Goal: Book appointment/travel/reservation

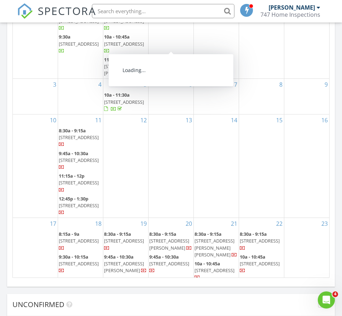
scroll to position [1219, 342]
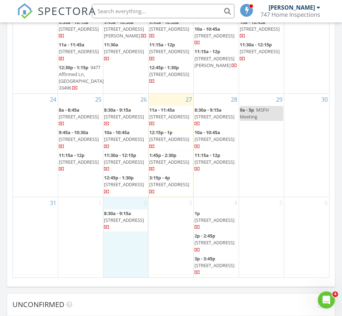
click at [134, 250] on div "2 8:30a - 9:15a 3975 Sabal Lakes Rd, Delray Beach 33445" at bounding box center [125, 237] width 45 height 81
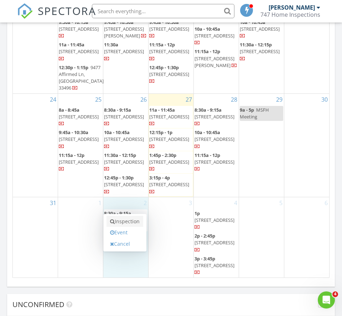
click at [128, 219] on link "Inspection" at bounding box center [125, 221] width 37 height 11
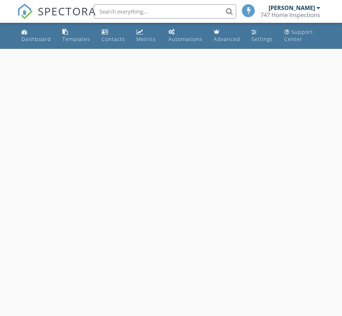
select select "8"
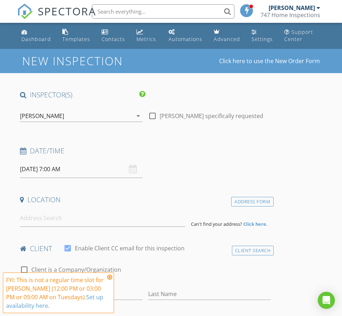
click at [60, 167] on input "09/02/2025 7:00 AM" at bounding box center [81, 168] width 123 height 17
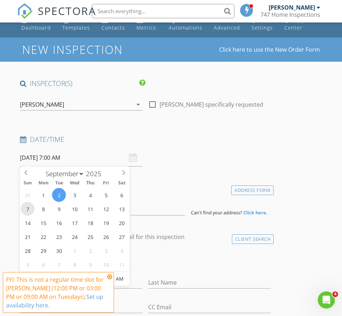
scroll to position [35, 0]
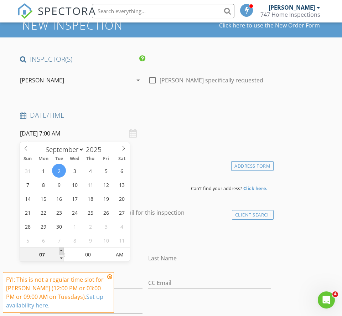
type input "08"
type input "09/02/2025 8:00 AM"
click at [61, 249] on span at bounding box center [61, 251] width 5 height 7
type input "09"
type input "09/02/2025 9:00 AM"
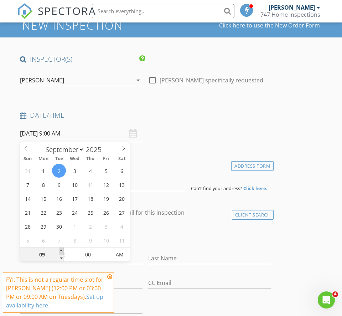
click at [61, 249] on span at bounding box center [61, 251] width 5 height 7
type input "10"
type input "09/02/2025 10:00 AM"
click at [61, 249] on span at bounding box center [61, 251] width 5 height 7
type input "11"
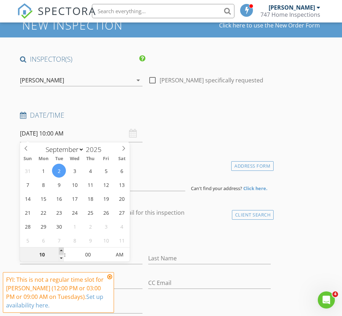
type input "09/02/2025 11:00 AM"
click at [61, 249] on span at bounding box center [61, 251] width 5 height 7
type input "05"
type input "09/02/2025 11:05 AM"
click at [107, 249] on span at bounding box center [107, 251] width 5 height 7
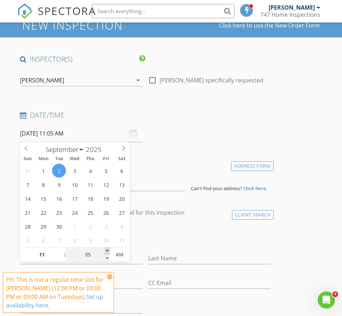
type input "10"
type input "09/02/2025 11:10 AM"
click at [107, 249] on span at bounding box center [107, 251] width 5 height 7
type input "15"
type input "09/02/2025 11:15 AM"
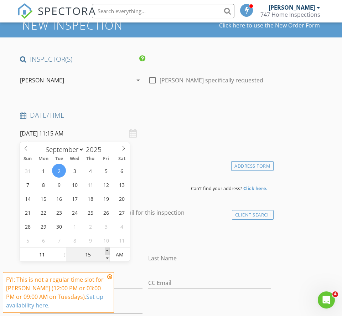
click at [107, 249] on span at bounding box center [107, 251] width 5 height 7
type input "20"
type input "09/02/2025 11:20 AM"
click at [107, 249] on span at bounding box center [107, 251] width 5 height 7
type input "25"
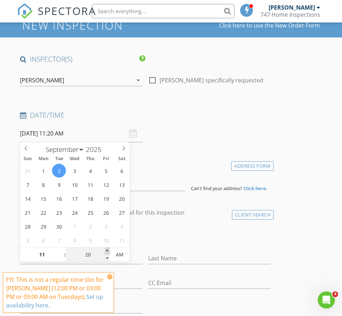
type input "09/02/2025 11:25 AM"
click at [107, 249] on span at bounding box center [107, 251] width 5 height 7
type input "30"
type input "[DATE] 11:30 AM"
click at [107, 249] on span at bounding box center [107, 251] width 5 height 7
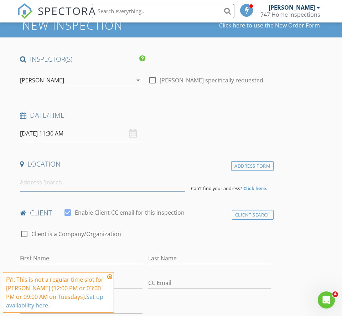
click at [45, 188] on input at bounding box center [102, 182] width 165 height 17
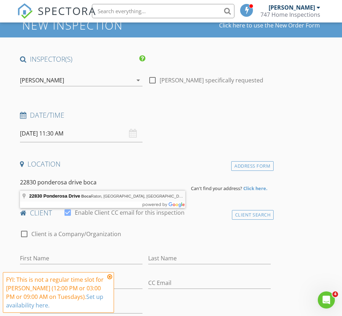
type input "22830 Ponderosa Drive, Boca Raton, FL, USA"
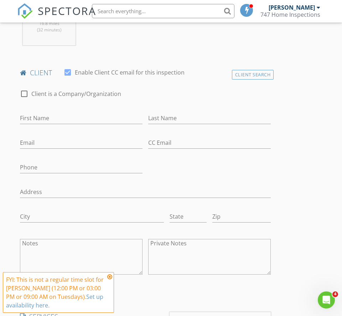
scroll to position [518, 0]
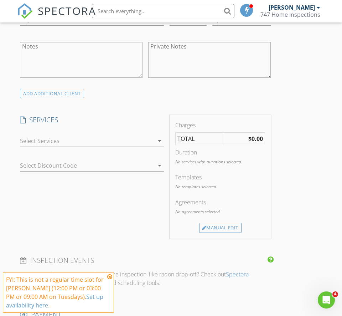
click at [92, 142] on div at bounding box center [87, 140] width 134 height 11
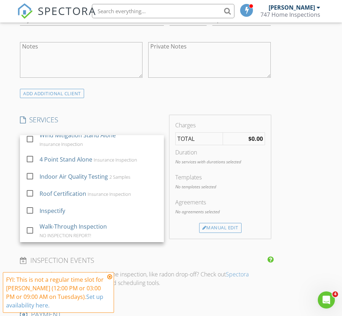
scroll to position [133, 0]
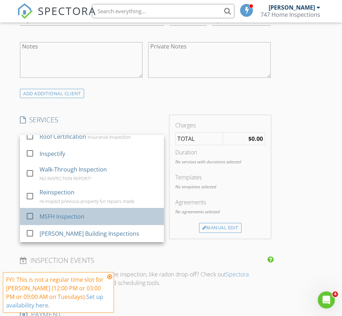
click at [69, 215] on div "MSFH Inspection" at bounding box center [62, 216] width 45 height 9
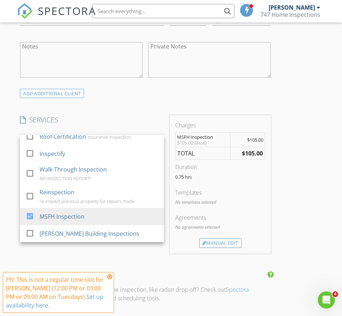
click at [7, 177] on div "New Inspection Click here to use the New Order Form INSPECTOR(S) check_box Alex…" at bounding box center [171, 185] width 342 height 1308
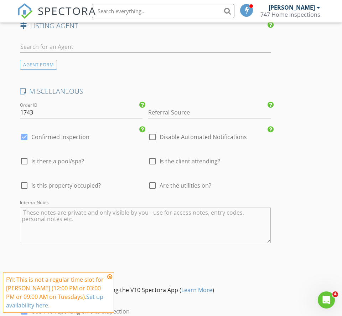
scroll to position [1038, 0]
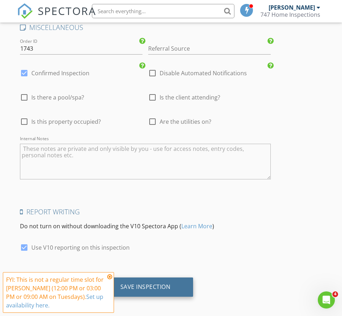
click at [165, 283] on div "Save Inspection" at bounding box center [145, 286] width 50 height 7
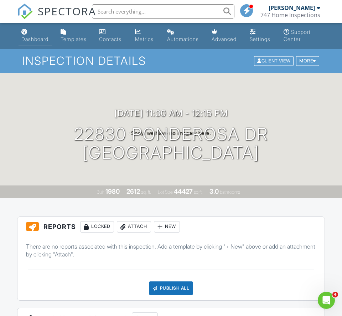
click at [45, 36] on div "Dashboard" at bounding box center [34, 39] width 27 height 6
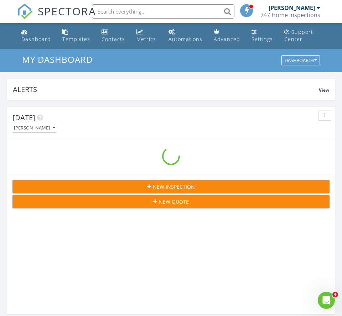
scroll to position [1219, 342]
